Goal: Find contact information: Find contact information

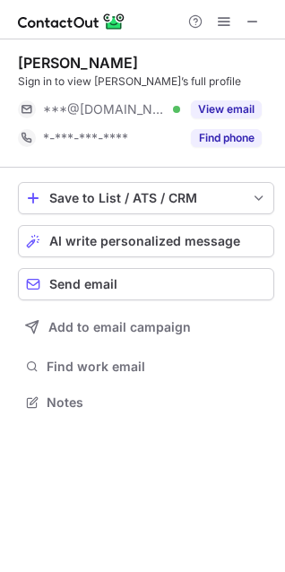
scroll to position [390, 285]
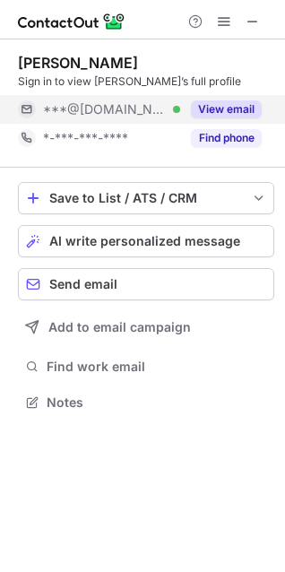
click at [233, 107] on button "View email" at bounding box center [226, 109] width 71 height 18
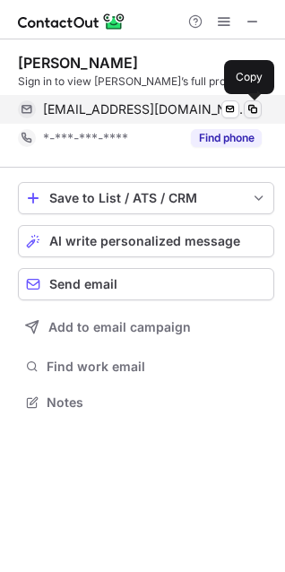
click at [257, 109] on span at bounding box center [253, 109] width 14 height 14
